Goal: Task Accomplishment & Management: Manage account settings

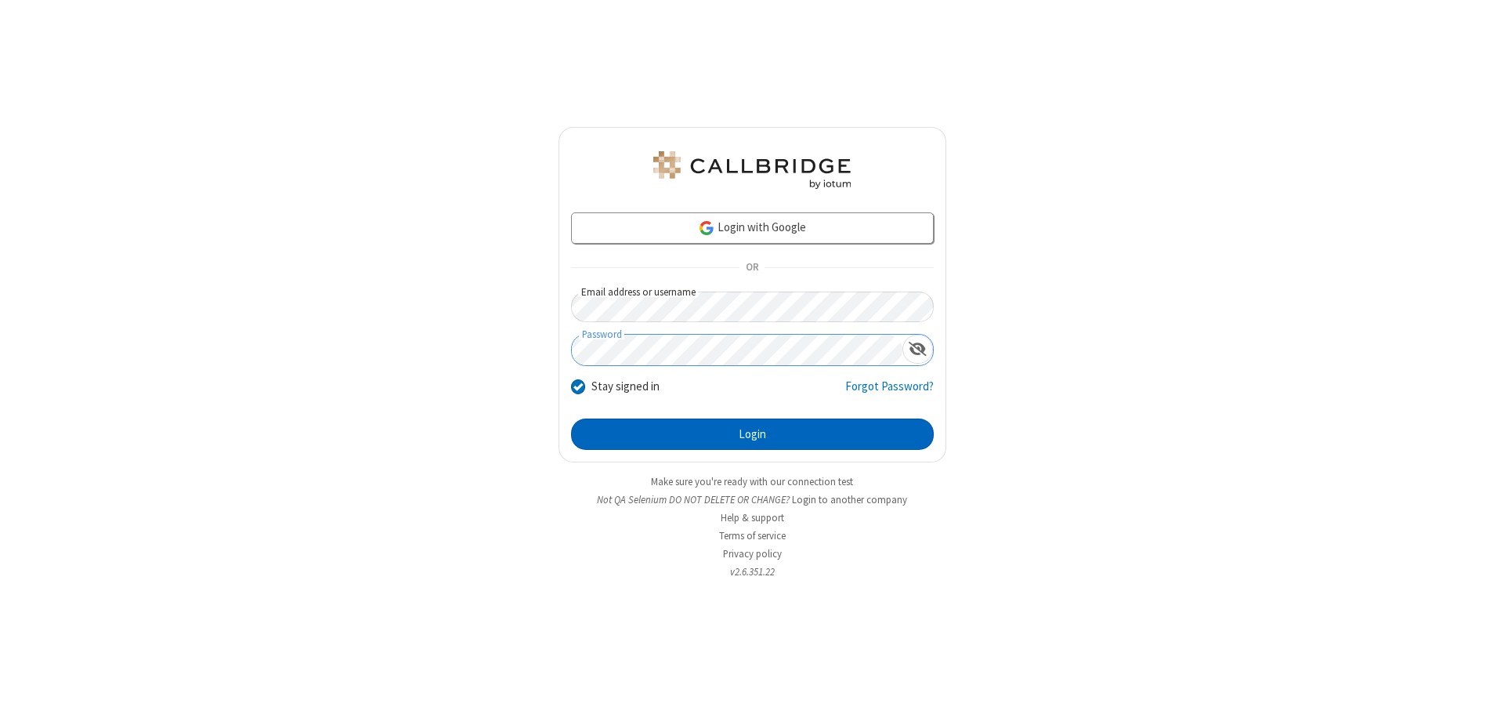
click at [752, 434] on button "Login" at bounding box center [752, 433] width 363 height 31
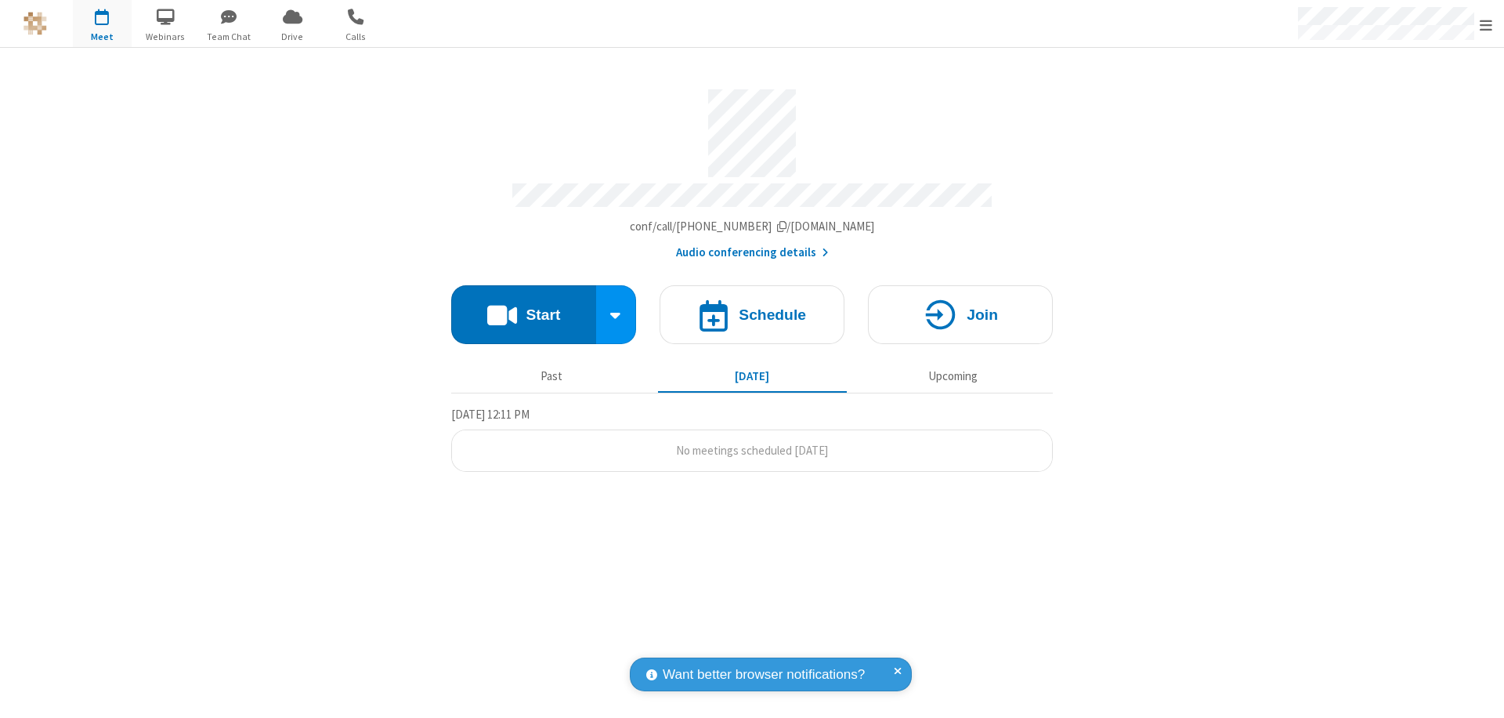
click at [1486, 24] on span "Open menu" at bounding box center [1486, 25] width 13 height 16
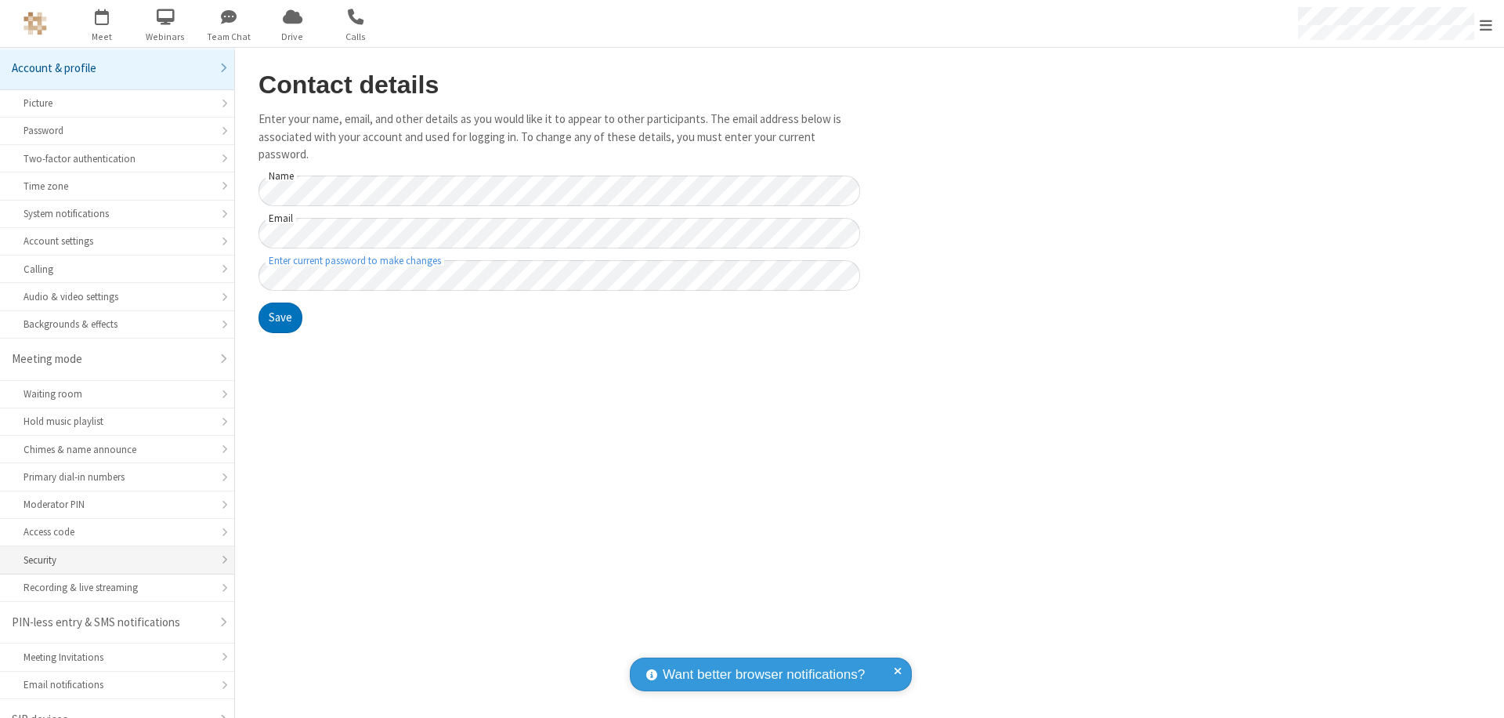
click at [111, 552] on div "Security" at bounding box center [117, 559] width 187 height 15
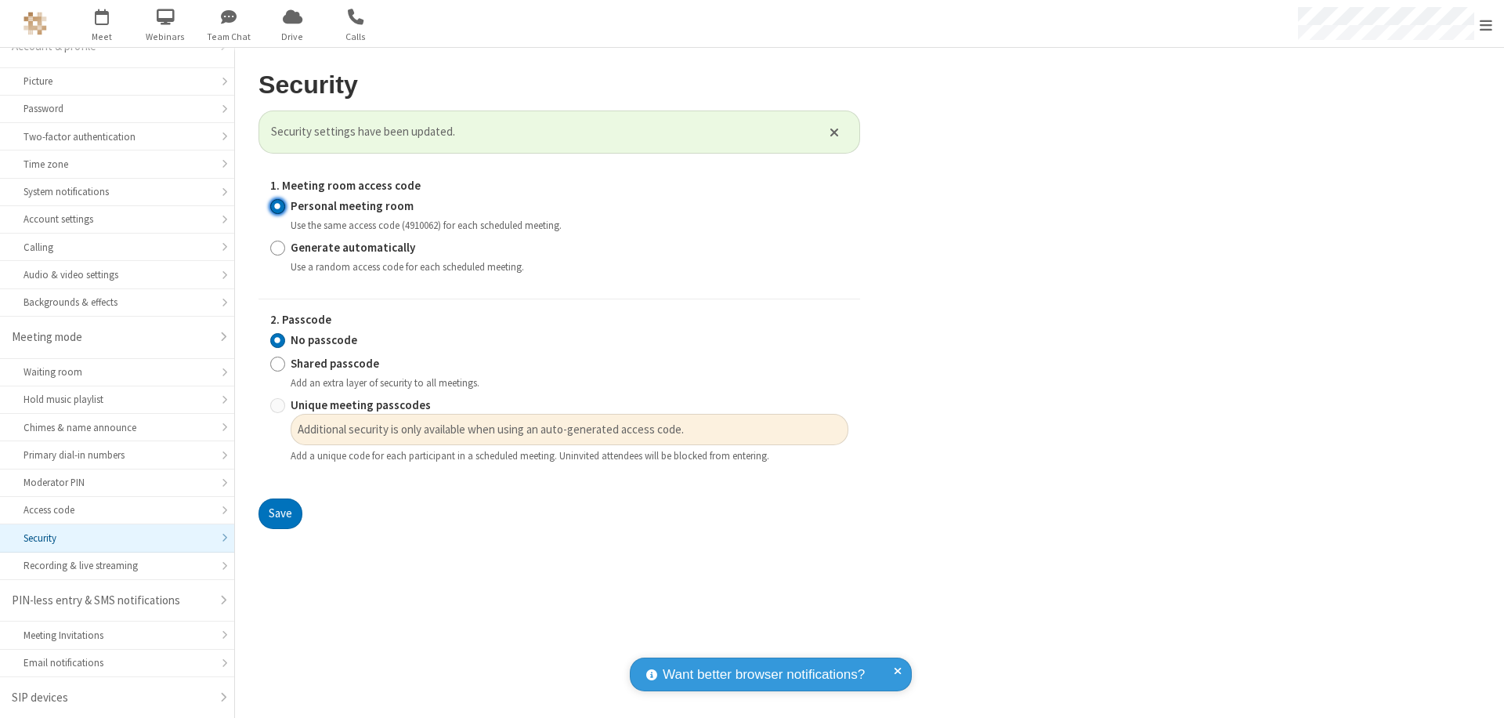
click at [277, 205] on input "Personal meeting room" at bounding box center [277, 205] width 15 height 16
click at [277, 339] on input "No passcode" at bounding box center [277, 339] width 15 height 16
click at [280, 513] on button "Save" at bounding box center [281, 513] width 44 height 31
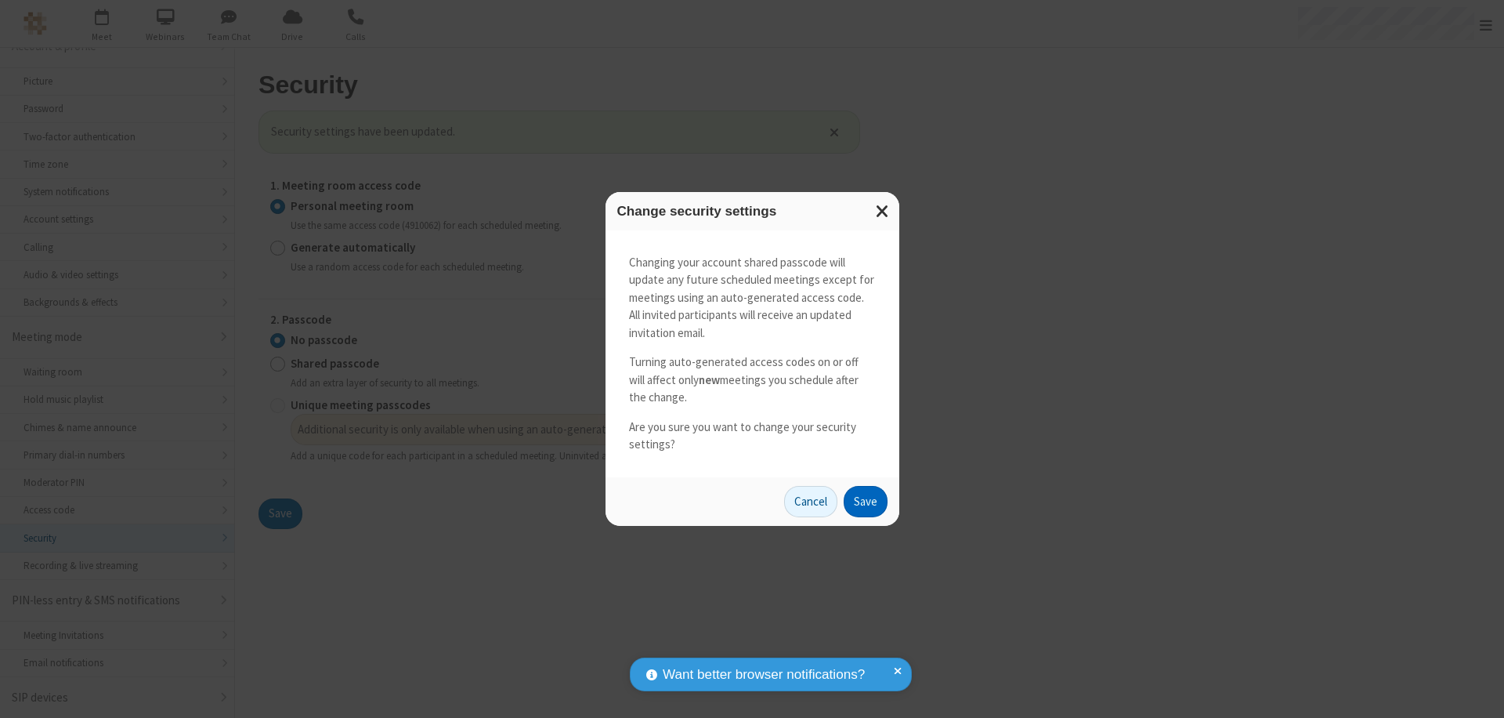
click at [865, 501] on button "Save" at bounding box center [866, 501] width 44 height 31
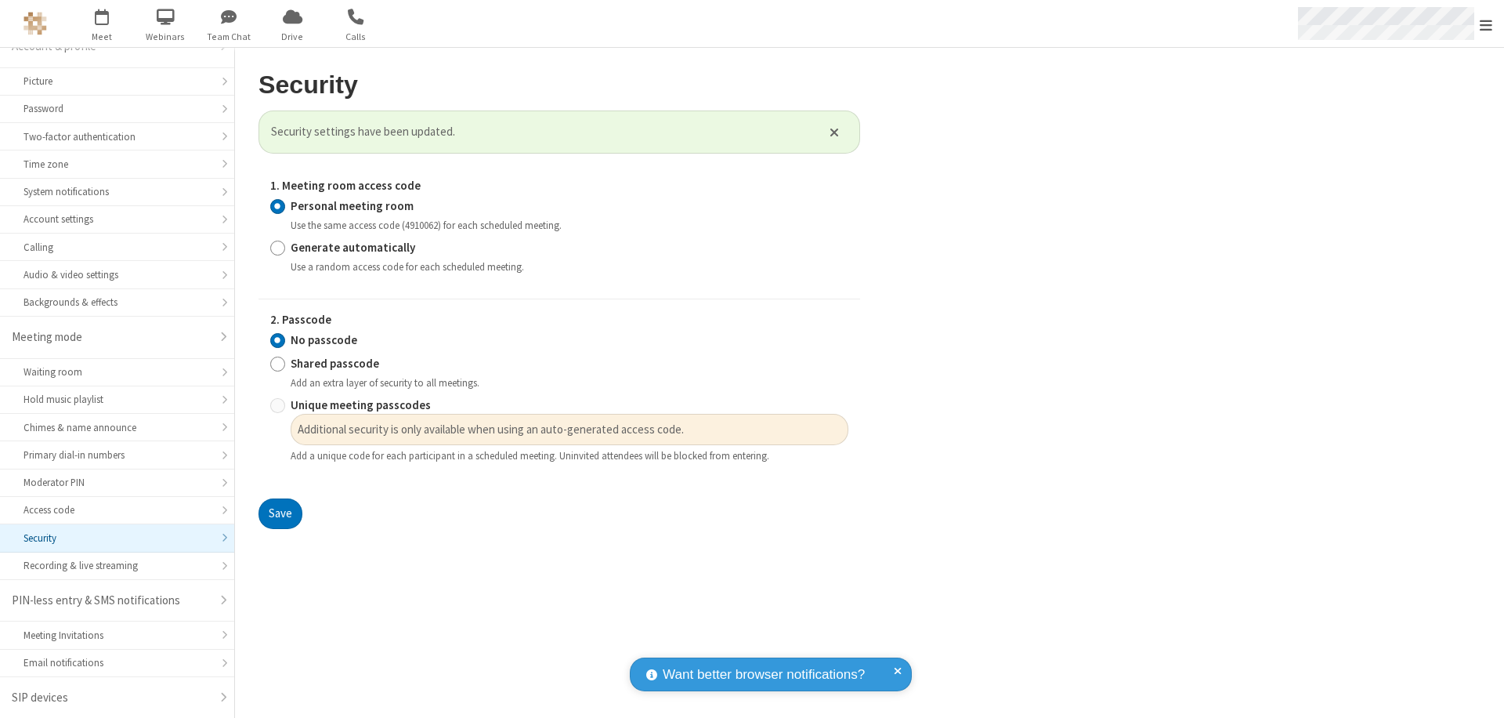
click at [1486, 24] on span "Open menu" at bounding box center [1486, 25] width 13 height 16
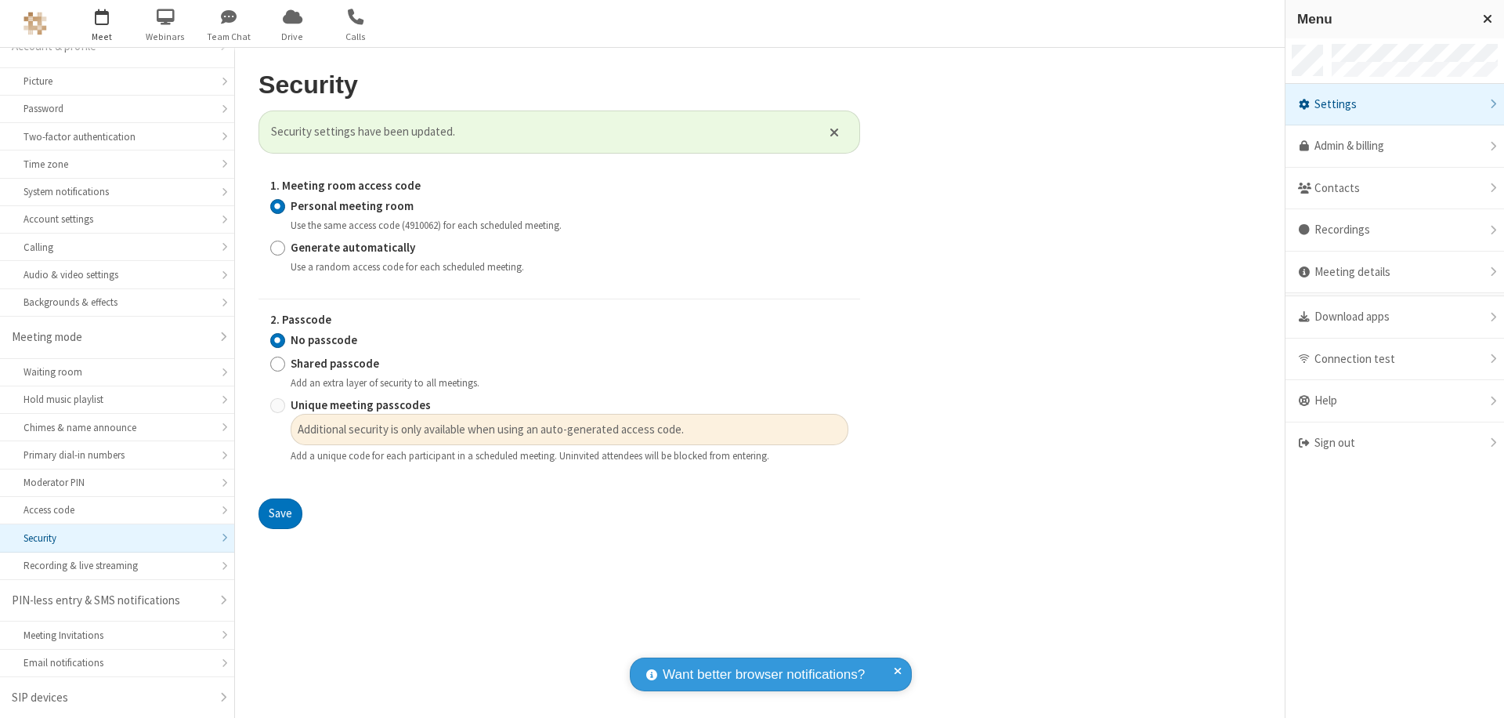
click at [102, 24] on span "button" at bounding box center [102, 16] width 59 height 27
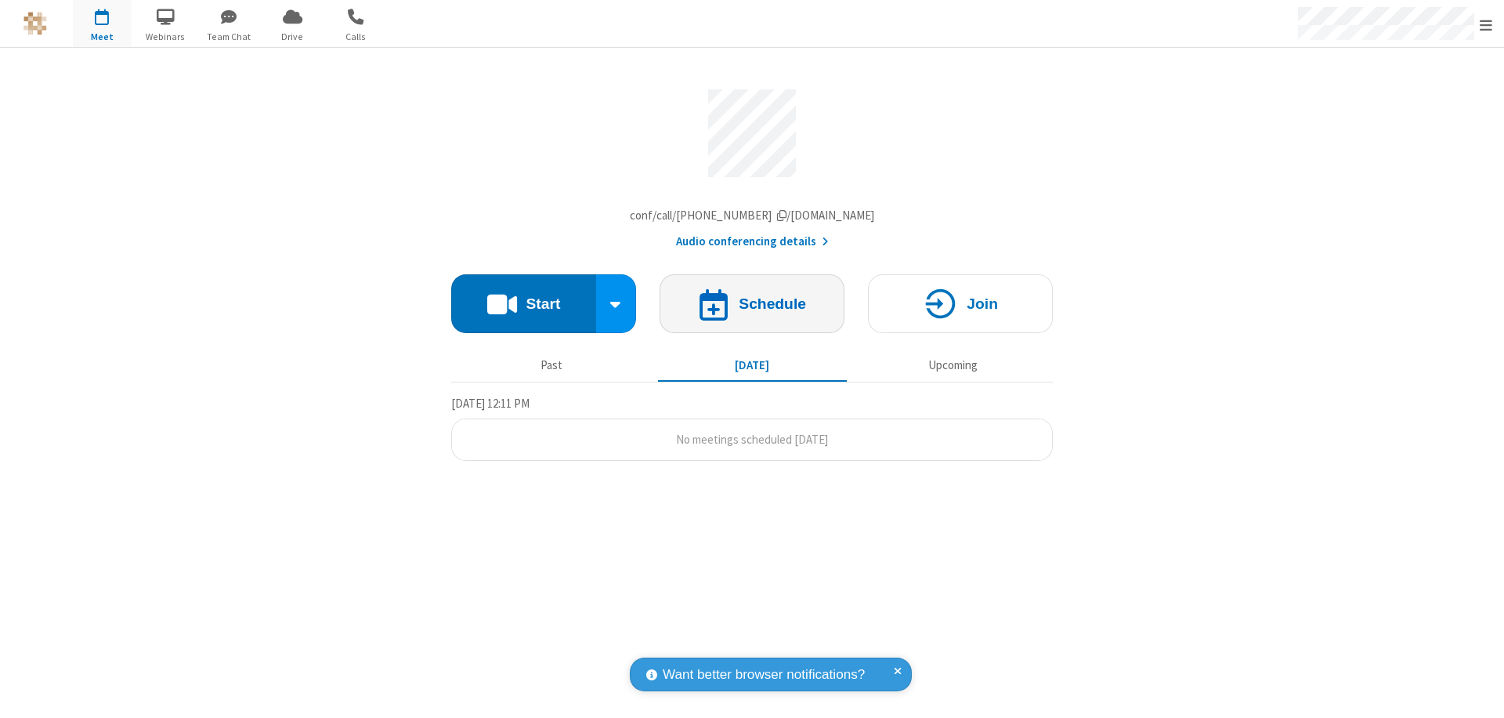
click at [752, 307] on h4 "Schedule" at bounding box center [772, 303] width 67 height 15
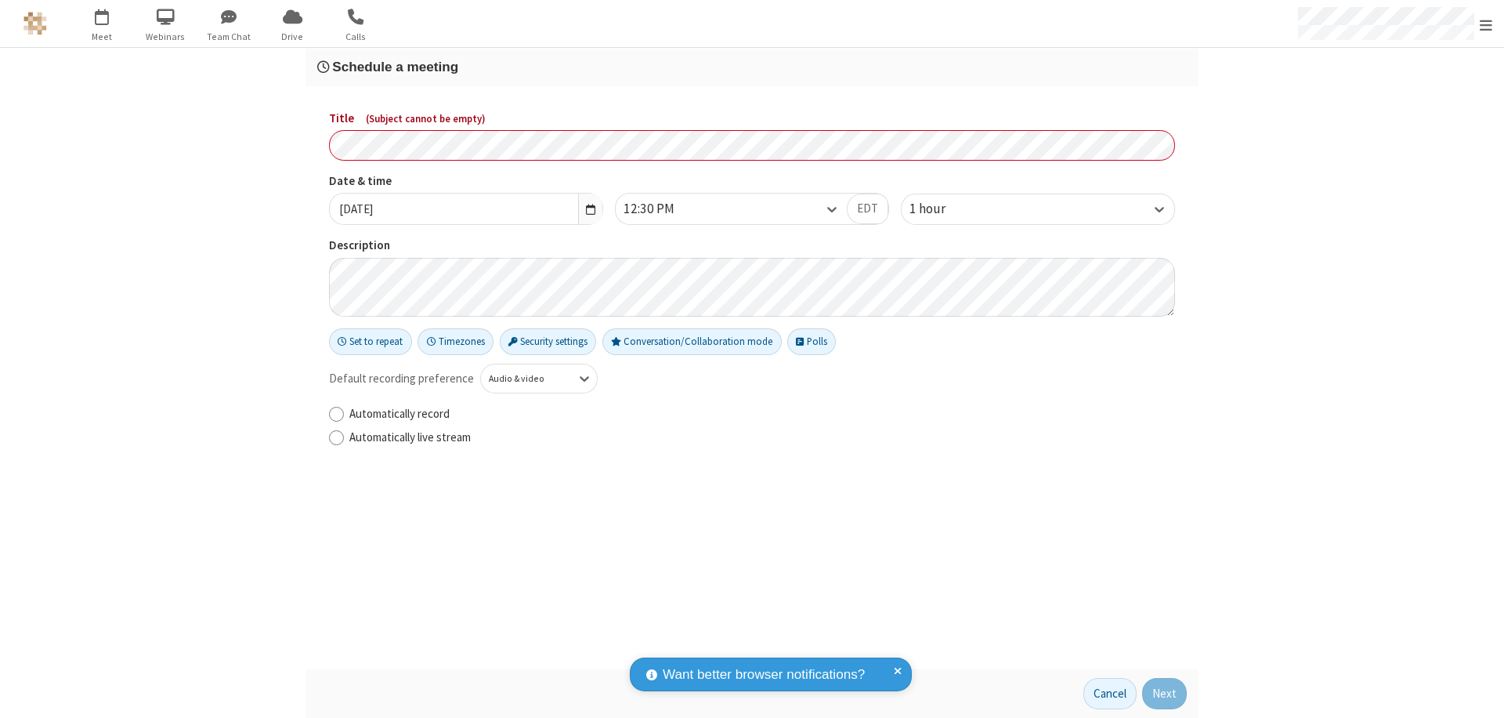
click at [752, 67] on h3 "Schedule a meeting" at bounding box center [752, 67] width 870 height 15
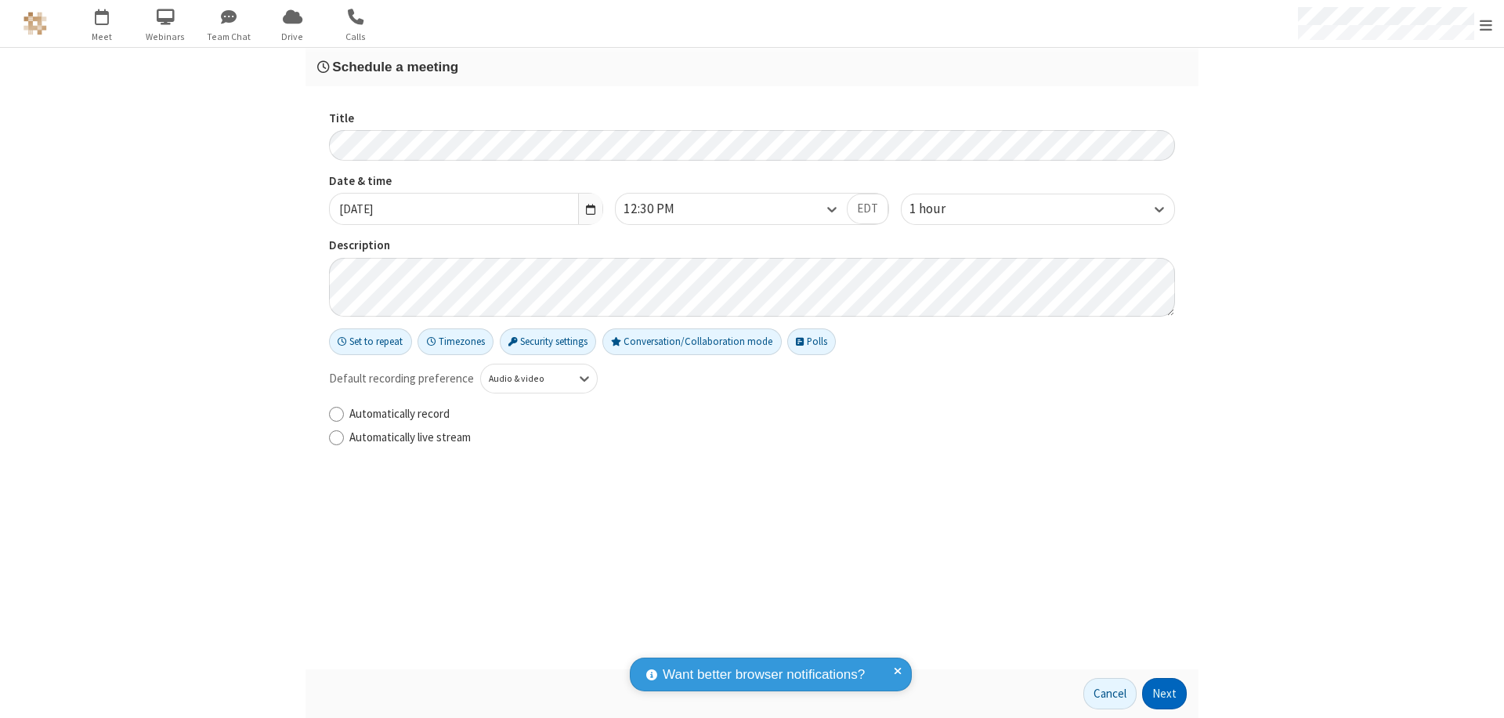
click at [1165, 693] on button "Next" at bounding box center [1164, 693] width 45 height 31
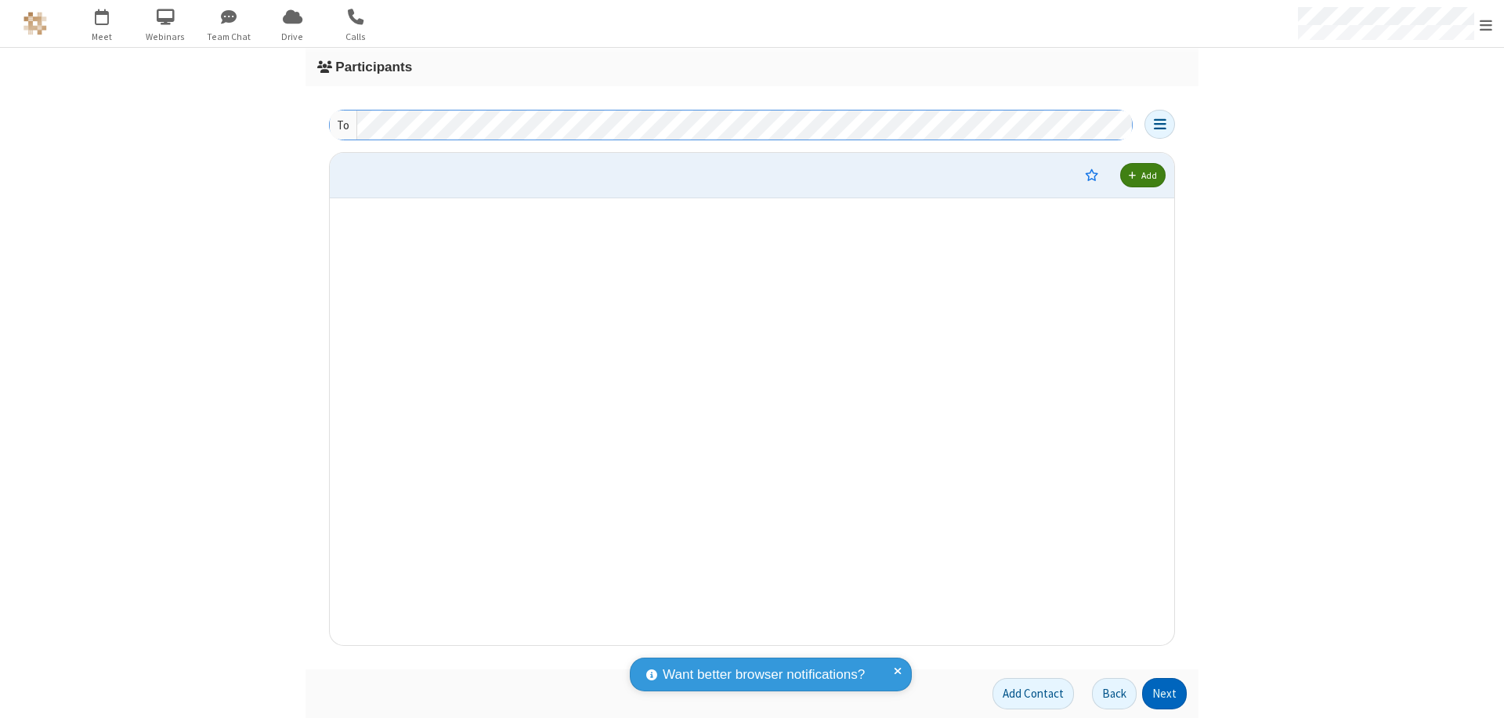
click at [1165, 693] on button "Next" at bounding box center [1164, 693] width 45 height 31
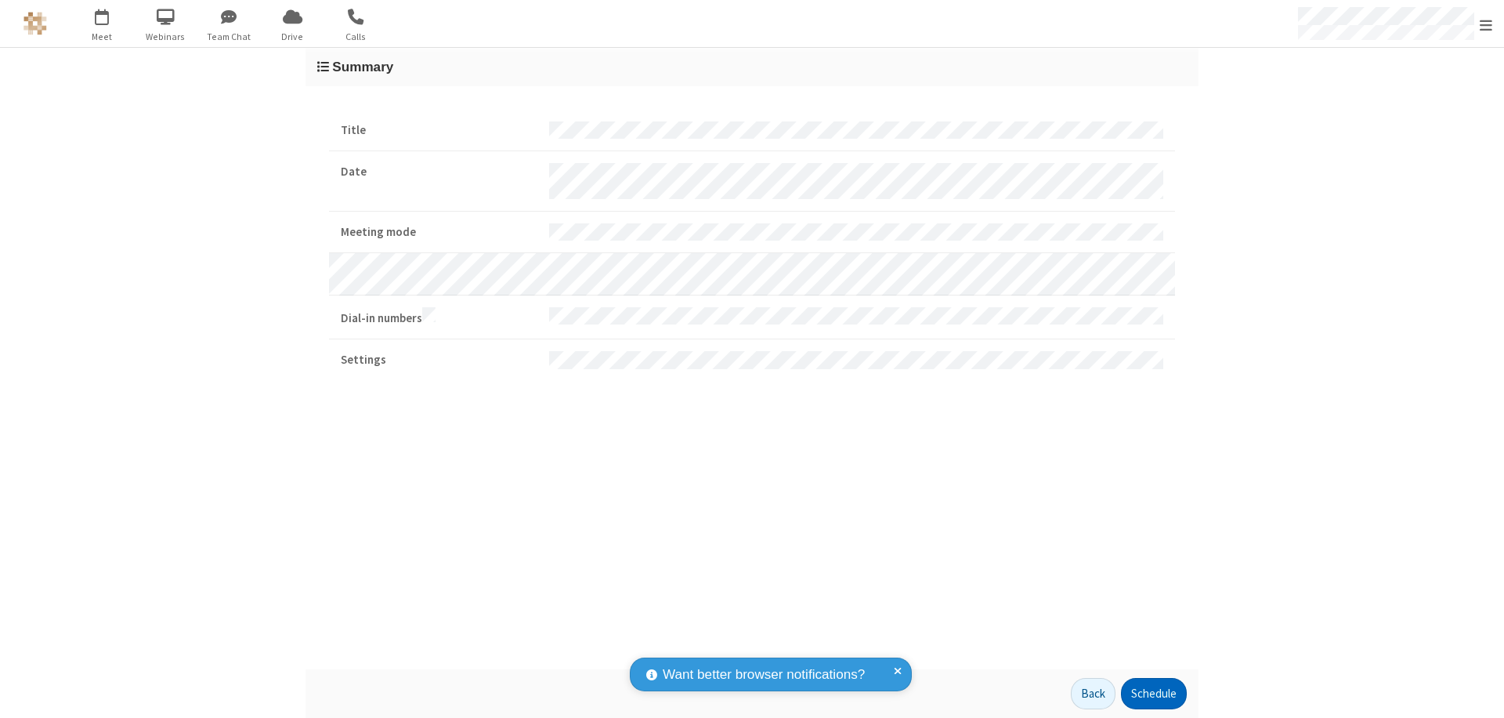
click at [1153, 693] on button "Schedule" at bounding box center [1154, 693] width 66 height 31
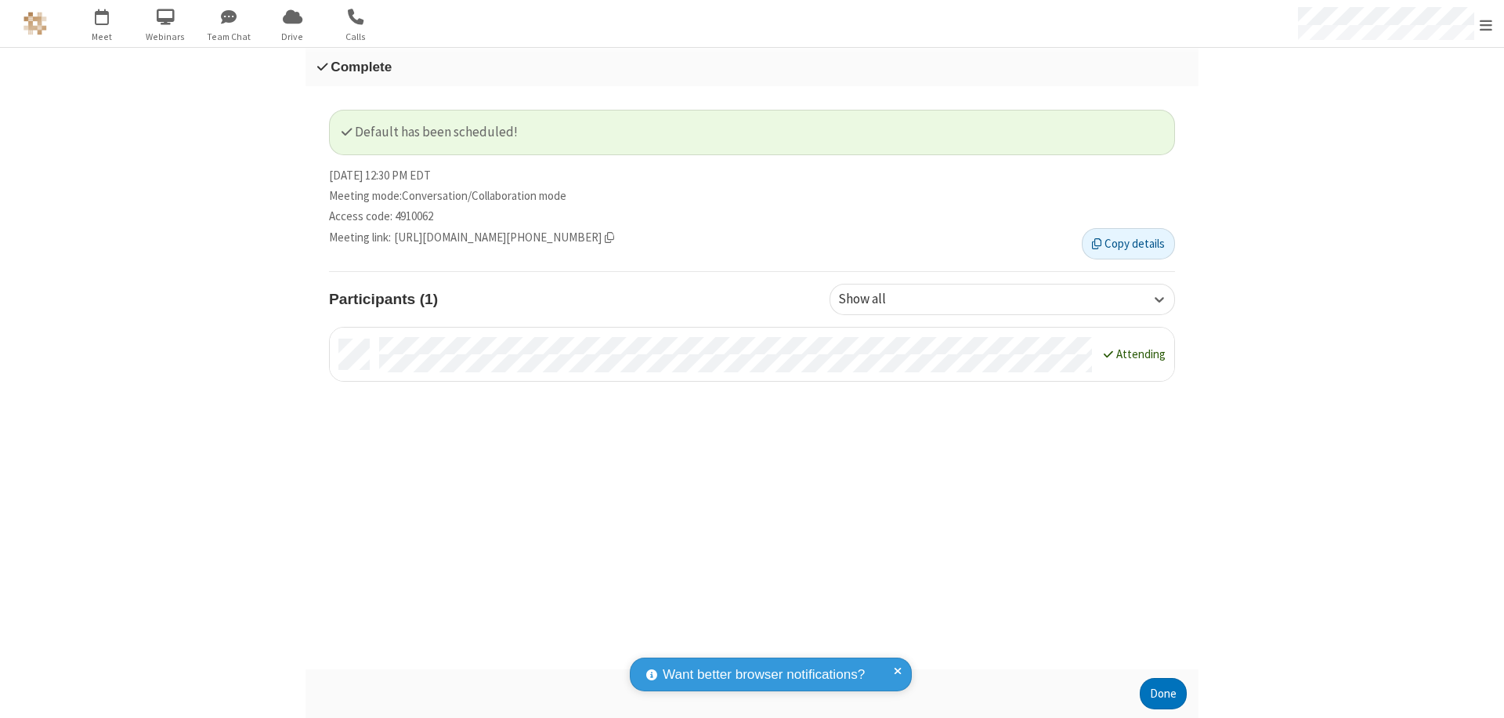
click at [1164, 693] on button "Done" at bounding box center [1163, 693] width 47 height 31
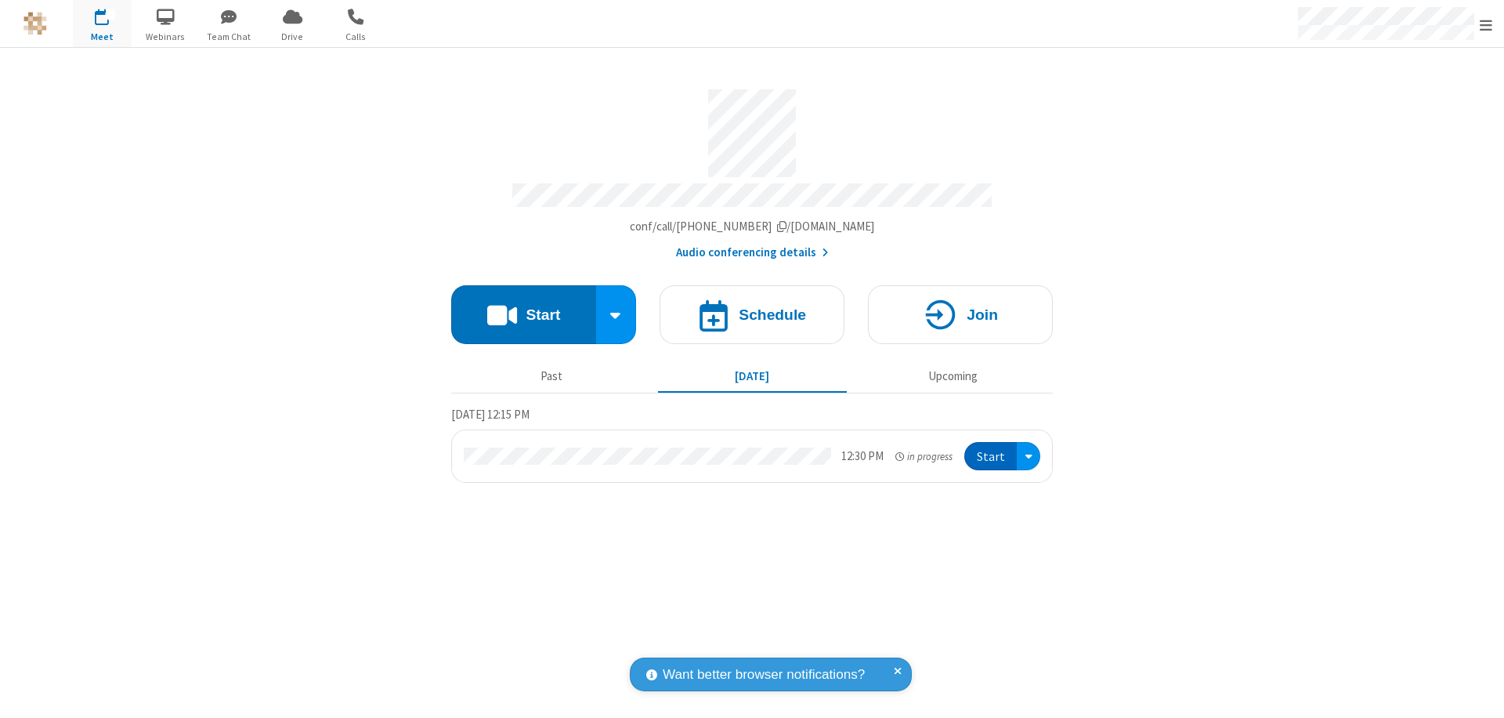
click at [992, 449] on button "Start" at bounding box center [991, 456] width 52 height 29
